Goal: Task Accomplishment & Management: Use online tool/utility

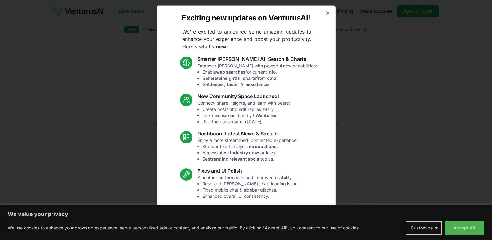
click at [327, 12] on icon "button" at bounding box center [328, 12] width 2 height 2
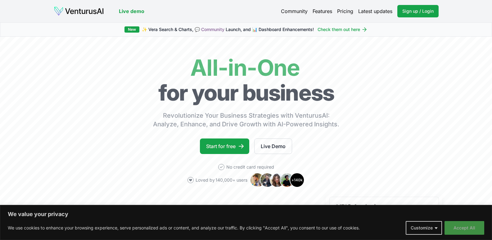
click at [468, 231] on button "Accept All" at bounding box center [465, 228] width 40 height 14
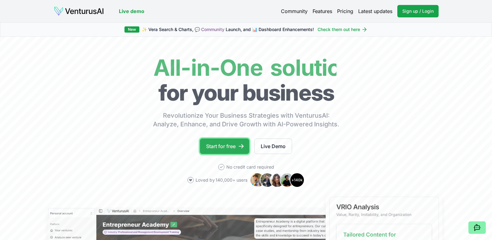
click at [223, 142] on link "Start for free" at bounding box center [224, 146] width 49 height 16
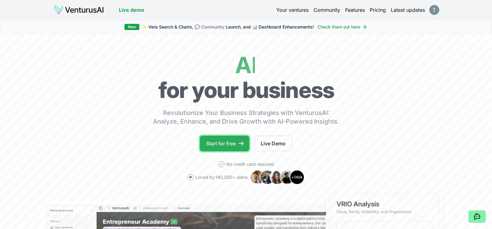
click at [235, 143] on link "Start for free" at bounding box center [224, 144] width 49 height 16
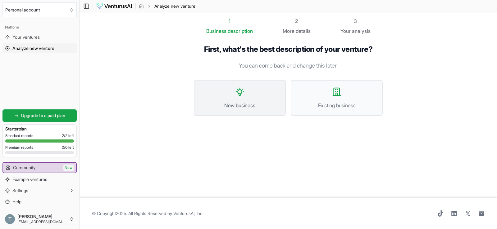
click at [245, 103] on span "New business" at bounding box center [240, 105] width 78 height 7
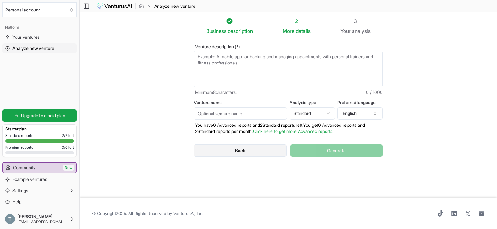
click at [241, 149] on button "Back" at bounding box center [240, 151] width 93 height 12
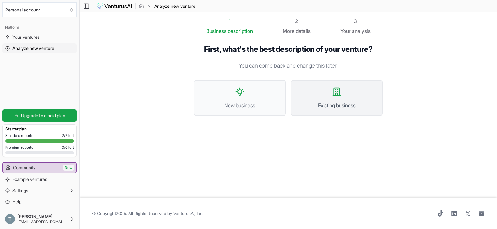
click at [324, 108] on span "Existing business" at bounding box center [336, 105] width 78 height 7
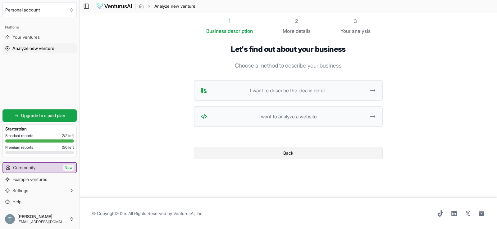
click at [294, 151] on button "Back" at bounding box center [288, 153] width 189 height 12
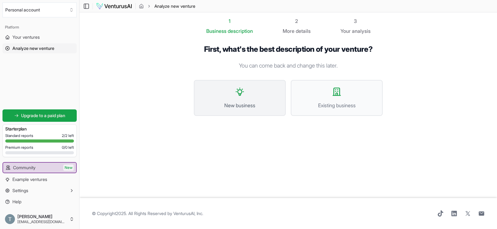
click at [259, 111] on button "New business" at bounding box center [240, 98] width 92 height 36
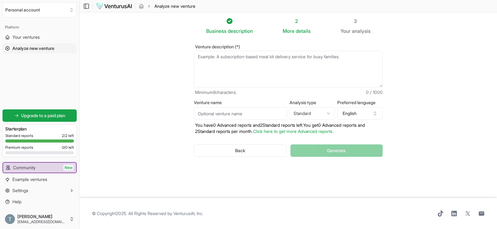
click at [254, 71] on textarea "Venture description (*)" at bounding box center [288, 69] width 189 height 37
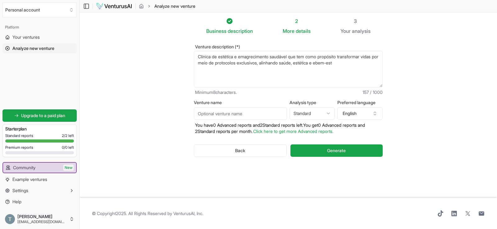
click at [359, 63] on textarea "Clínica de estética e emagrecimento saudável que tem como propósito transformar…" at bounding box center [288, 69] width 189 height 37
click at [343, 65] on textarea "Clínica de estética e emagrecimento saudável que tem como propósito transformar…" at bounding box center [288, 69] width 189 height 37
click at [364, 65] on textarea "Clínica de estética e emagrecimento saudável que tem como propósito transformar…" at bounding box center [288, 69] width 189 height 37
type textarea "Clínica de estética e emagrecimento saudável que tem como propósito transformar…"
click at [248, 116] on input "Venture name" at bounding box center [240, 113] width 93 height 12
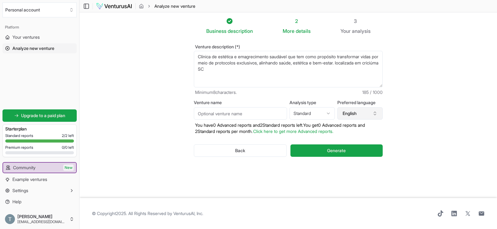
click at [364, 113] on button "English" at bounding box center [359, 113] width 45 height 12
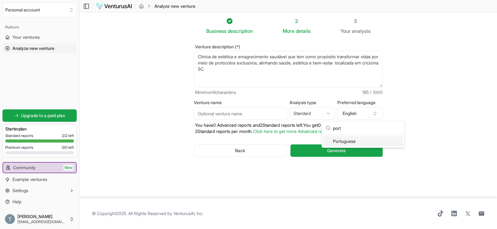
type input "port"
click at [348, 144] on div "Portuguese" at bounding box center [363, 142] width 80 height 10
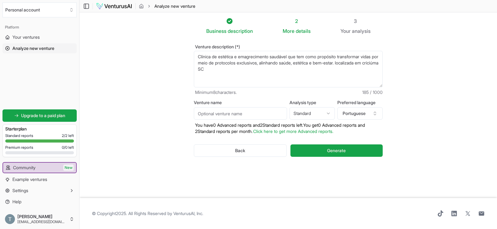
click at [216, 113] on input "Venture name" at bounding box center [240, 113] width 93 height 12
type input "magrass"
click at [266, 71] on textarea "Clínica de estética e emagrecimento saudável que tem como propósito transformar…" at bounding box center [288, 69] width 189 height 37
type textarea "Clínica de estética e emagrecimento saudável que tem como propósito transformar…"
click at [335, 154] on button "Generate" at bounding box center [336, 151] width 92 height 12
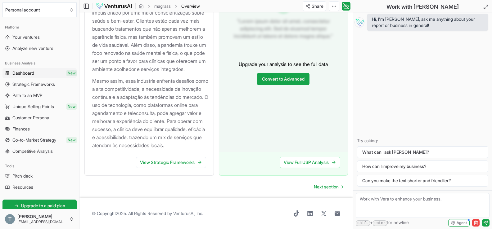
scroll to position [732, 0]
click at [331, 187] on span "Next section" at bounding box center [326, 187] width 25 height 6
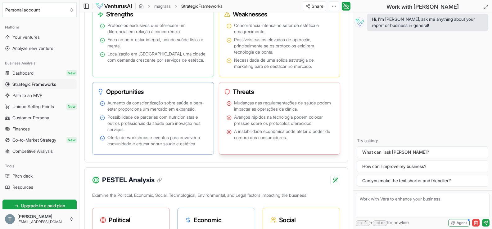
scroll to position [373, 0]
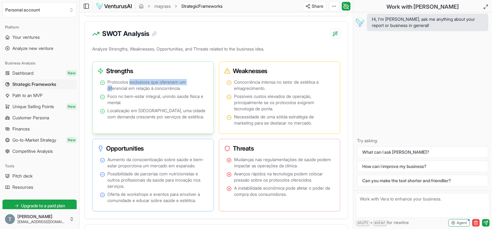
drag, startPoint x: 114, startPoint y: 96, endPoint x: 130, endPoint y: 92, distance: 17.2
click at [130, 92] on span "Protocolos exclusivos que oferecem um diferencial em relação à concorrência." at bounding box center [156, 85] width 99 height 12
click at [132, 106] on span "Foco no bem-estar integral, unindo saúde física e mental." at bounding box center [156, 99] width 99 height 12
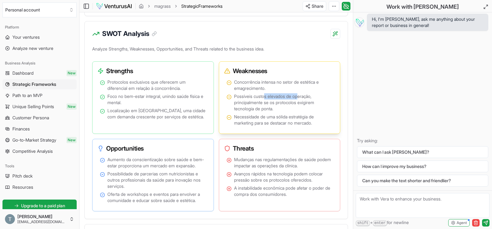
drag, startPoint x: 265, startPoint y: 104, endPoint x: 300, endPoint y: 104, distance: 35.1
click at [300, 104] on span "Possíveis custos elevados de operação, principalmente se os protocolos exigirem…" at bounding box center [283, 102] width 99 height 19
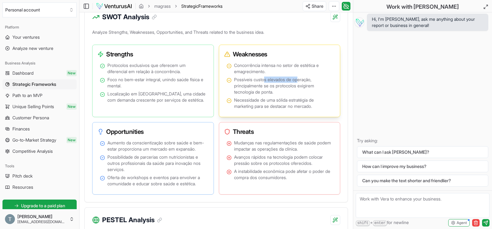
scroll to position [404, 0]
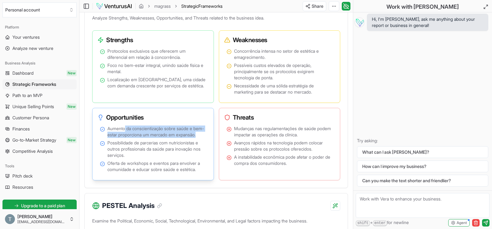
drag, startPoint x: 126, startPoint y: 138, endPoint x: 159, endPoint y: 146, distance: 33.7
click at [159, 138] on span "Aumento da conscientização sobre saúde e bem-estar proporciona um mercado em ex…" at bounding box center [156, 132] width 99 height 12
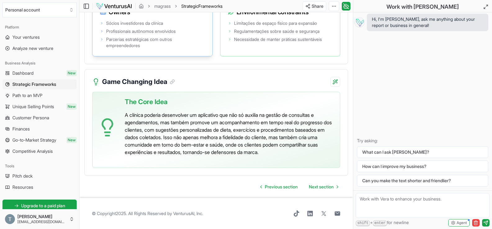
scroll to position [1442, 0]
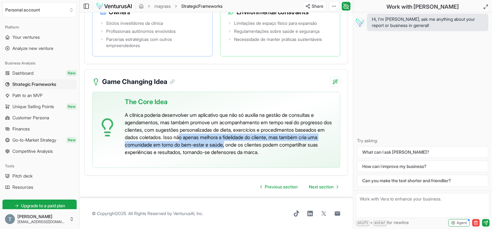
drag, startPoint x: 215, startPoint y: 139, endPoint x: 271, endPoint y: 142, distance: 56.6
click at [271, 142] on p "A clínica poderia desenvolver um aplicativo que não só auxilia na gestão de con…" at bounding box center [230, 133] width 210 height 45
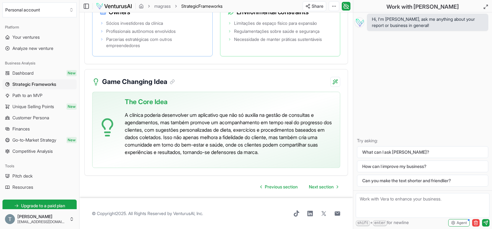
click at [311, 150] on p "A clínica poderia desenvolver um aplicativo que não só auxilia na gestão de con…" at bounding box center [230, 133] width 210 height 45
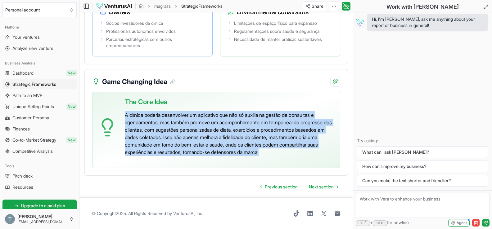
drag, startPoint x: 304, startPoint y: 152, endPoint x: 120, endPoint y: 113, distance: 187.9
click at [120, 113] on div "The Core Idea A clínica poderia desenvolver um aplicativo que não só auxilia na…" at bounding box center [216, 130] width 248 height 76
copy p "A clínica poderia desenvolver um aplicativo que não só auxilia na gestão de con…"
